Goal: Transaction & Acquisition: Purchase product/service

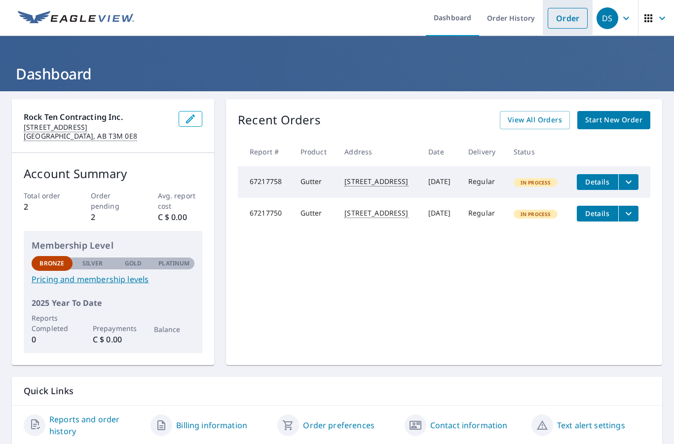
click at [570, 19] on link "Order" at bounding box center [568, 18] width 40 height 21
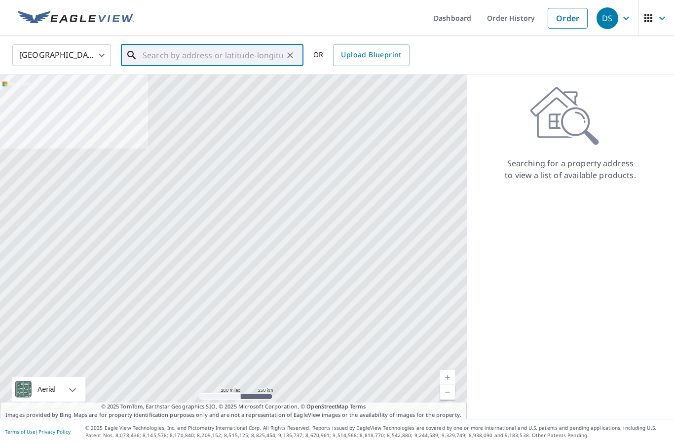
click at [206, 48] on input "text" at bounding box center [213, 55] width 141 height 28
click at [117, 59] on div "United States [GEOGRAPHIC_DATA] ​ ​ OR Upload Blueprint" at bounding box center [333, 54] width 657 height 23
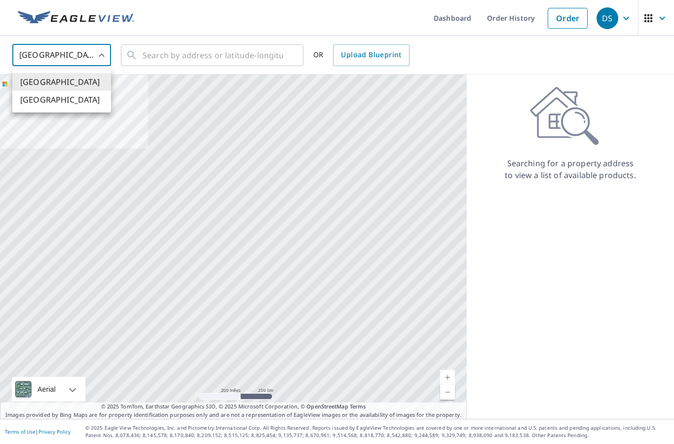
click at [93, 54] on body "DS DS Dashboard Order History Order DS United States US ​ ​ OR Upload Blueprint…" at bounding box center [337, 222] width 674 height 444
click at [79, 100] on li "[GEOGRAPHIC_DATA]" at bounding box center [61, 100] width 99 height 18
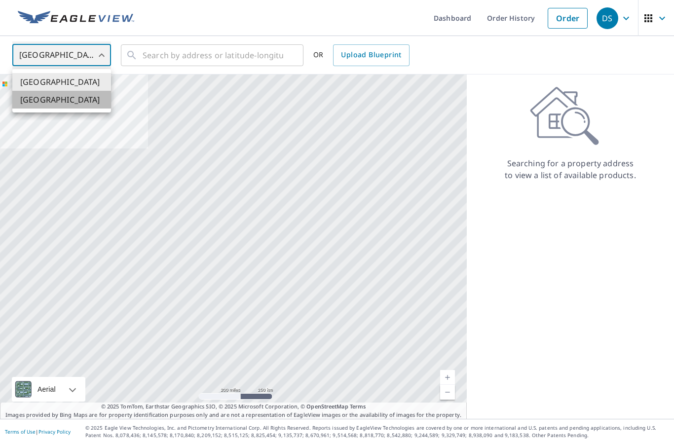
type input "CA"
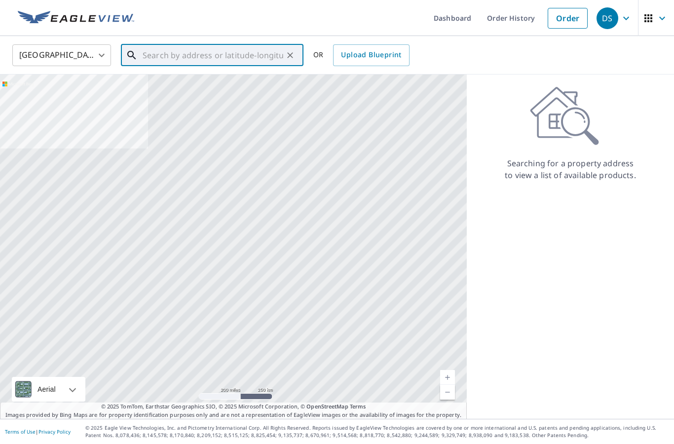
click at [162, 53] on input "text" at bounding box center [213, 55] width 141 height 28
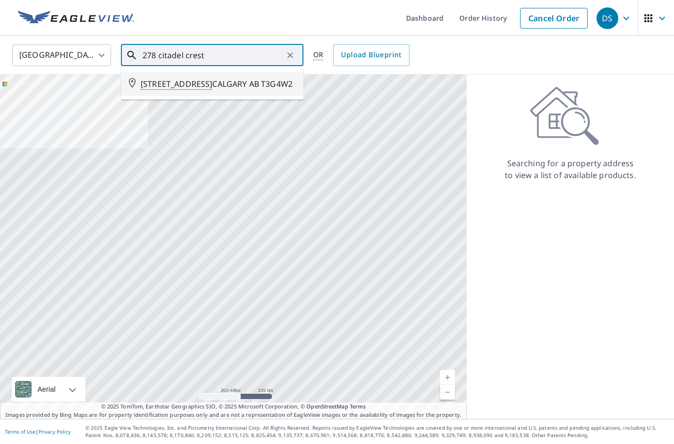
click at [214, 90] on span "[STREET_ADDRESS]" at bounding box center [218, 84] width 155 height 12
type input "[STREET_ADDRESS]"
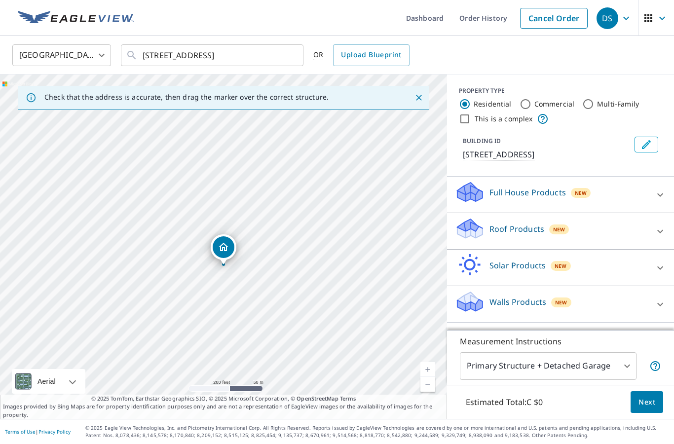
click at [533, 235] on p "Roof Products" at bounding box center [516, 229] width 55 height 12
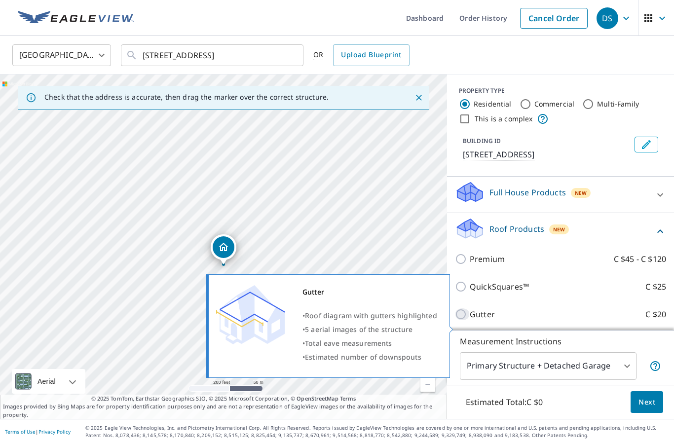
click at [460, 320] on input "Gutter C $20" at bounding box center [462, 314] width 15 height 12
checkbox input "true"
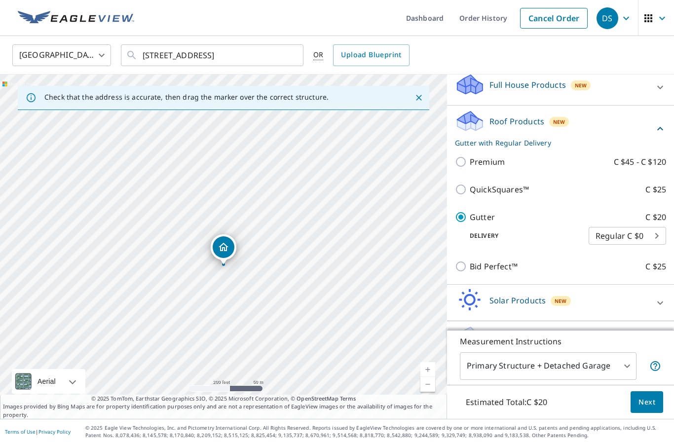
scroll to position [39, 0]
click at [426, 369] on link "Current Level 17, Zoom In" at bounding box center [427, 369] width 15 height 15
click at [428, 369] on link "Current Level 18, Zoom In" at bounding box center [427, 369] width 15 height 15
click at [428, 369] on link "Current Level 19, Zoom In" at bounding box center [427, 369] width 15 height 15
click at [649, 405] on span "Next" at bounding box center [646, 402] width 17 height 12
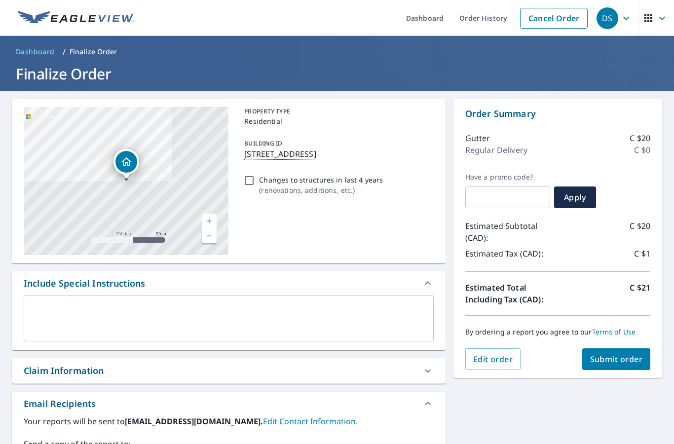
click at [619, 354] on span "Submit order" at bounding box center [616, 359] width 53 height 11
